Goal: Task Accomplishment & Management: Use online tool/utility

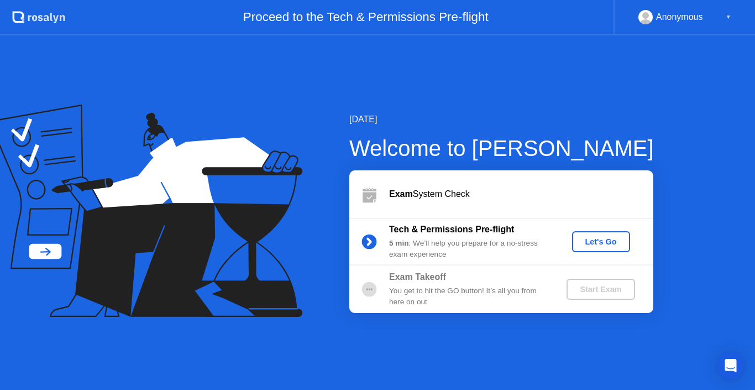
click at [717, 161] on div "[DATE] Welcome to [PERSON_NAME] Exam System Check Tech & Permissions Pre-flight…" at bounding box center [377, 212] width 755 height 354
click at [496, 123] on div "[DATE]" at bounding box center [501, 119] width 305 height 13
click at [697, 56] on div "[DATE] Welcome to [PERSON_NAME] Exam System Check Tech & Permissions Pre-flight…" at bounding box center [377, 212] width 755 height 354
click at [582, 125] on div "[DATE]" at bounding box center [501, 119] width 305 height 13
click at [491, 34] on div "Proceed to the Tech & Permissions Pre-flight" at bounding box center [339, 17] width 549 height 35
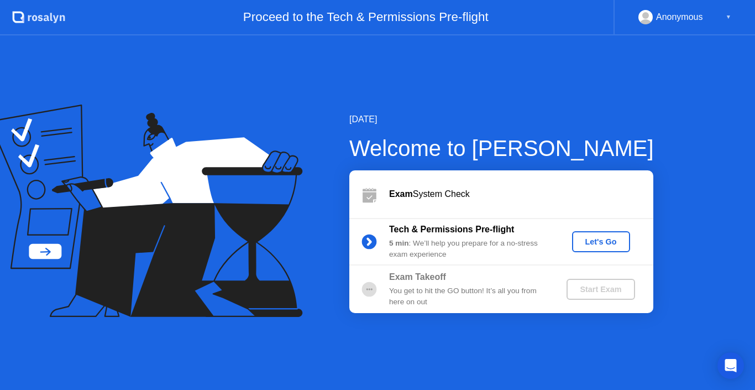
click at [561, 112] on div "[DATE] Welcome to [PERSON_NAME] Exam System Check Tech & Permissions Pre-flight…" at bounding box center [377, 212] width 755 height 354
click at [602, 243] on div "Let's Go" at bounding box center [601, 241] width 49 height 9
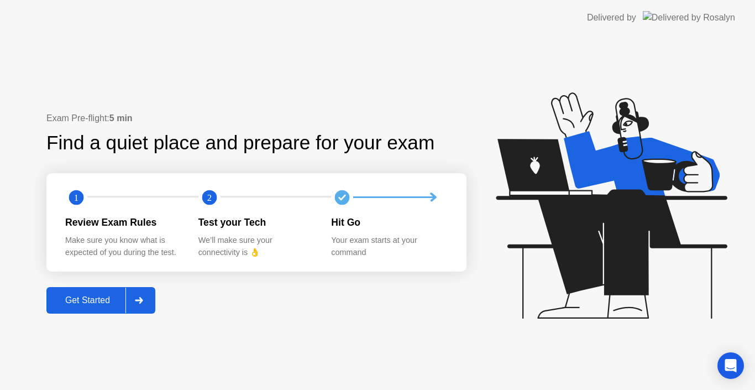
click at [86, 295] on div "Get Started" at bounding box center [88, 300] width 76 height 10
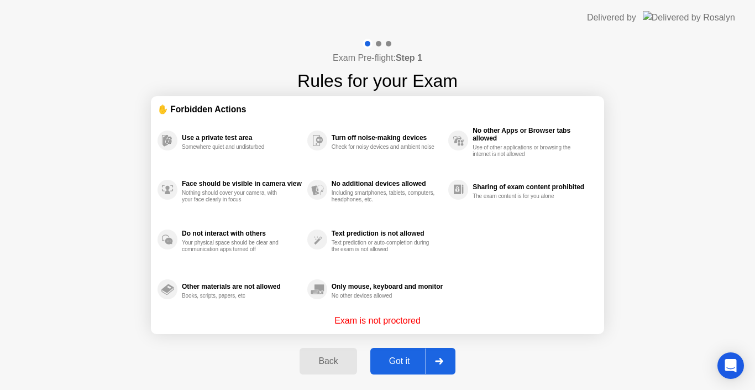
drag, startPoint x: 381, startPoint y: 326, endPoint x: 414, endPoint y: 320, distance: 33.7
click at [414, 320] on p "Exam is not proctored" at bounding box center [378, 320] width 86 height 13
click at [413, 356] on div "Got it" at bounding box center [400, 361] width 52 height 10
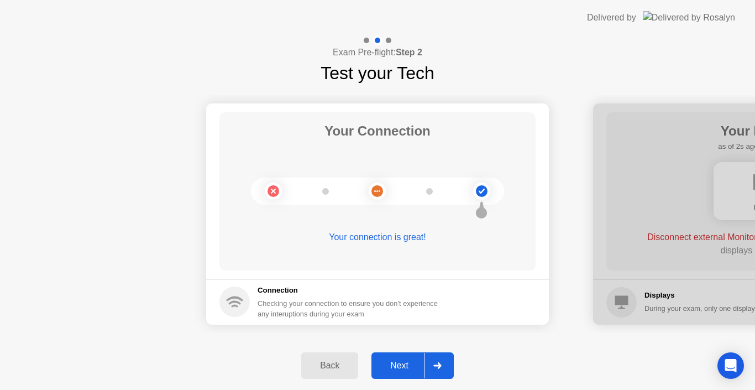
drag, startPoint x: 502, startPoint y: 232, endPoint x: 385, endPoint y: 248, distance: 117.7
click at [385, 248] on div "Your connection is great!" at bounding box center [378, 246] width 316 height 31
click at [404, 369] on div "Next" at bounding box center [399, 366] width 49 height 10
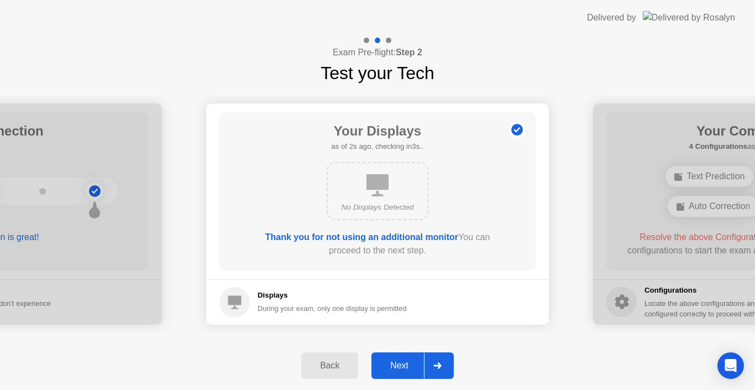
click at [401, 372] on button "Next" at bounding box center [413, 365] width 82 height 27
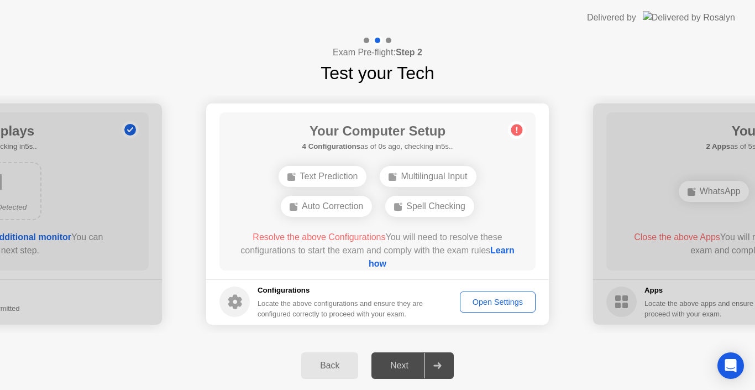
drag, startPoint x: 419, startPoint y: 206, endPoint x: 446, endPoint y: 212, distance: 27.2
click at [446, 212] on div "Spell Checking" at bounding box center [429, 206] width 89 height 21
click at [388, 262] on link "Learn how" at bounding box center [442, 257] width 146 height 23
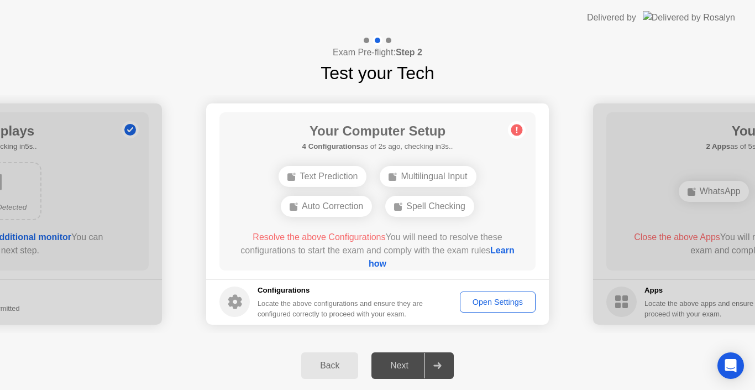
click at [387, 263] on link "Learn how" at bounding box center [442, 257] width 146 height 23
click at [380, 267] on link "Learn how" at bounding box center [442, 257] width 146 height 23
click at [549, 65] on div "Exam Pre-flight: Step 2 Test your Tech" at bounding box center [377, 60] width 755 height 51
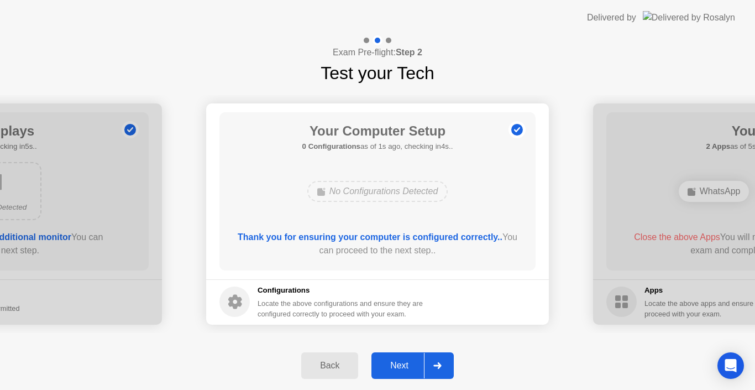
click at [402, 371] on div "Next" at bounding box center [399, 366] width 49 height 10
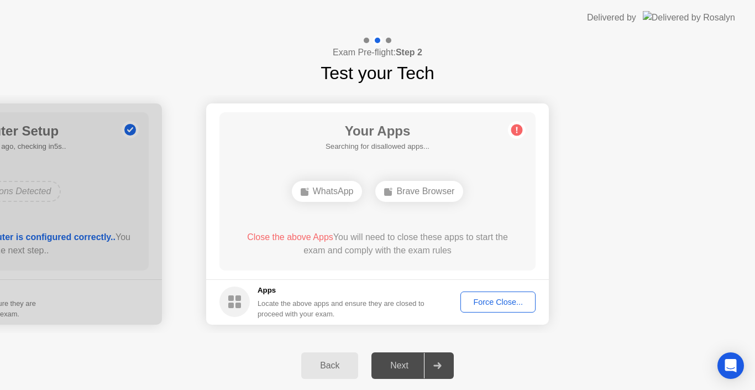
click at [514, 299] on div "Force Close..." at bounding box center [498, 302] width 67 height 9
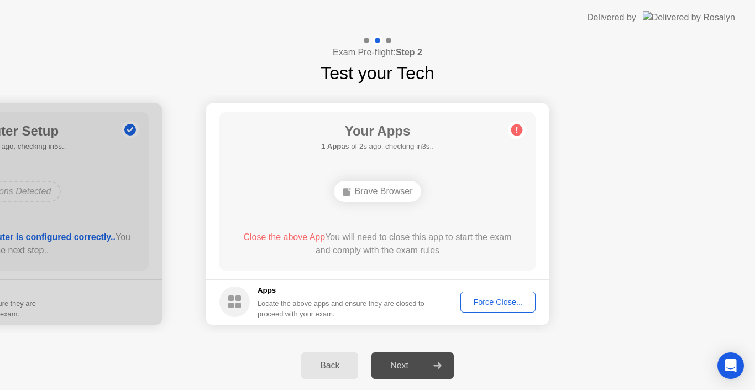
click at [486, 299] on div "Force Close..." at bounding box center [498, 302] width 67 height 9
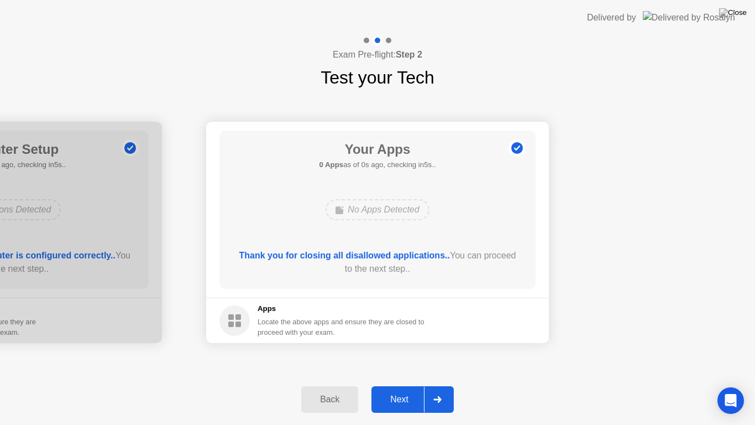
click at [342, 270] on div "Thank you for closing all disallowed applications.. You can proceed to the next…" at bounding box center [378, 262] width 285 height 27
click at [417, 272] on div "Thank you for closing all disallowed applications.. You can proceed to the next…" at bounding box center [378, 262] width 285 height 27
click at [418, 272] on div "Thank you for closing all disallowed applications.. You can proceed to the next…" at bounding box center [378, 262] width 285 height 27
click at [406, 389] on div "Next" at bounding box center [399, 399] width 49 height 10
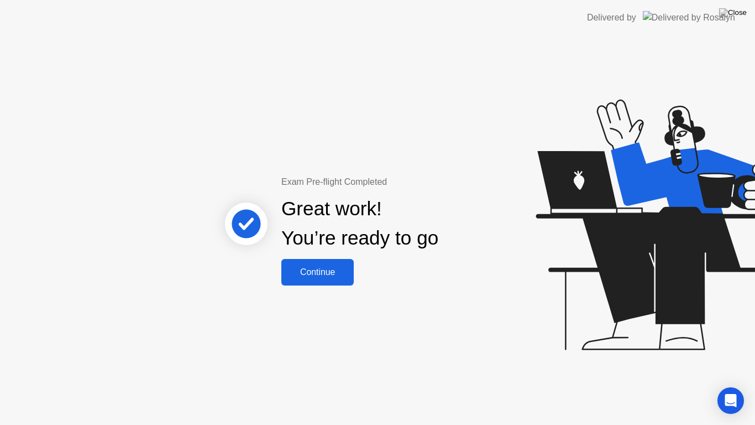
click at [327, 274] on div "Continue" at bounding box center [318, 272] width 66 height 10
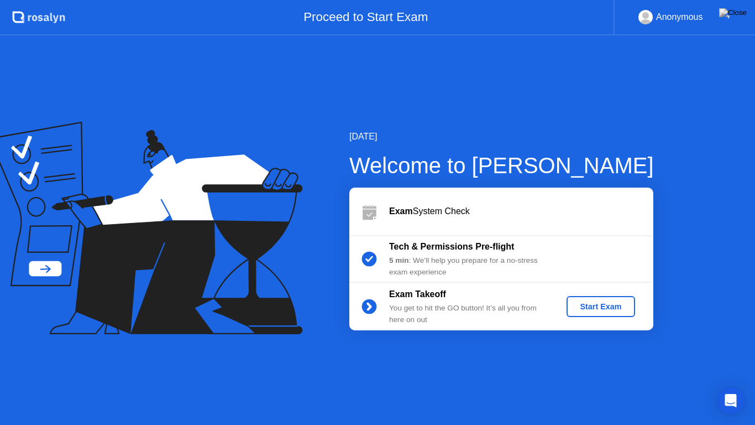
click at [589, 309] on div "Start Exam" at bounding box center [600, 306] width 59 height 9
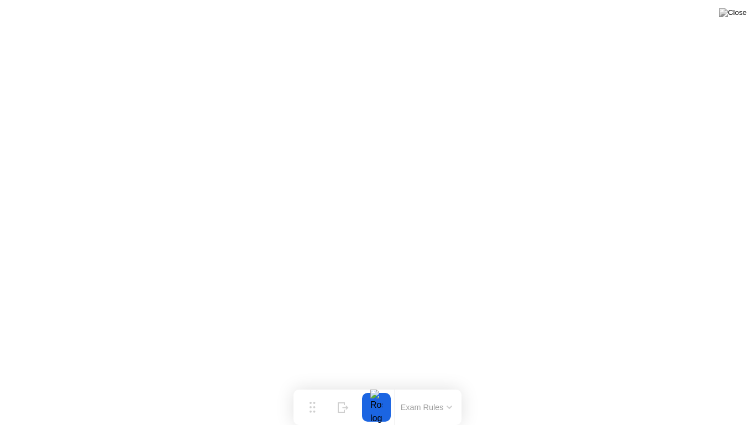
click at [731, 20] on button at bounding box center [733, 13] width 33 height 14
click at [373, 389] on div at bounding box center [376, 407] width 23 height 29
click at [416, 389] on button "Exam Rules" at bounding box center [427, 407] width 59 height 10
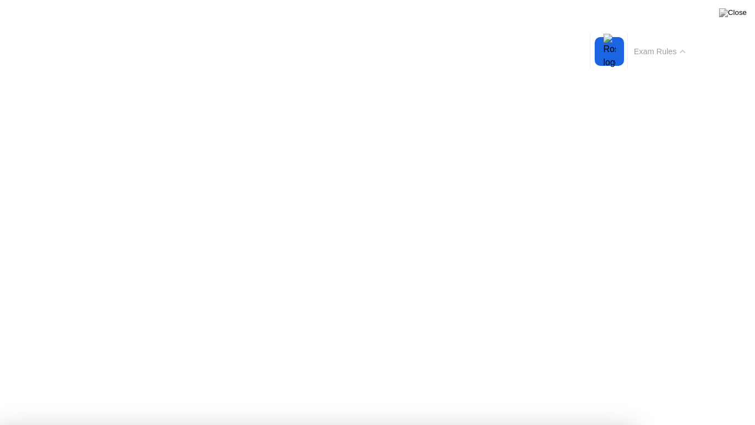
click at [671, 58] on div "Exam Rules" at bounding box center [660, 51] width 64 height 35
click at [671, 56] on button "Exam Rules" at bounding box center [660, 51] width 59 height 10
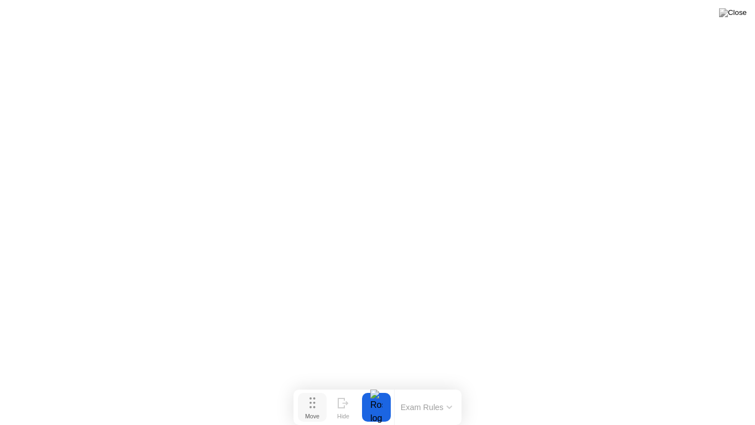
click at [314, 389] on icon at bounding box center [313, 402] width 6 height 11
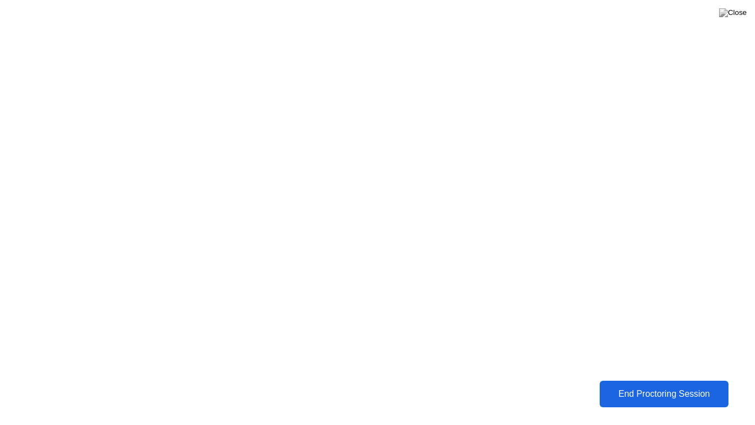
click at [645, 389] on div "End Proctoring Session" at bounding box center [664, 394] width 122 height 10
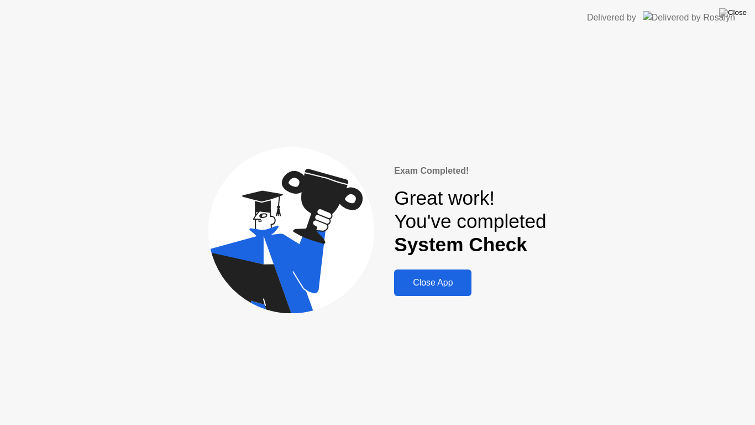
click at [462, 291] on button "Close App" at bounding box center [432, 282] width 77 height 27
